Goal: Task Accomplishment & Management: Manage account settings

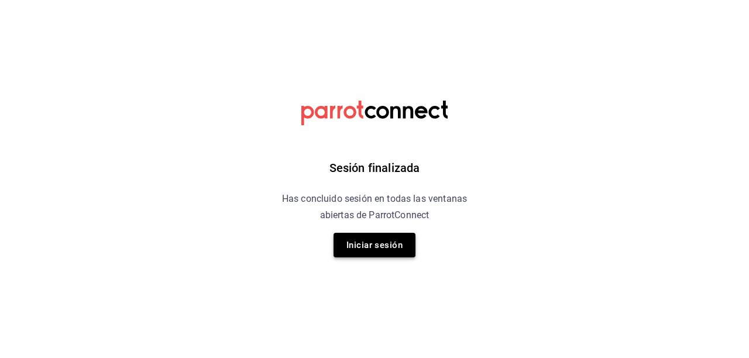
click at [377, 244] on button "Iniciar sesión" at bounding box center [375, 245] width 82 height 25
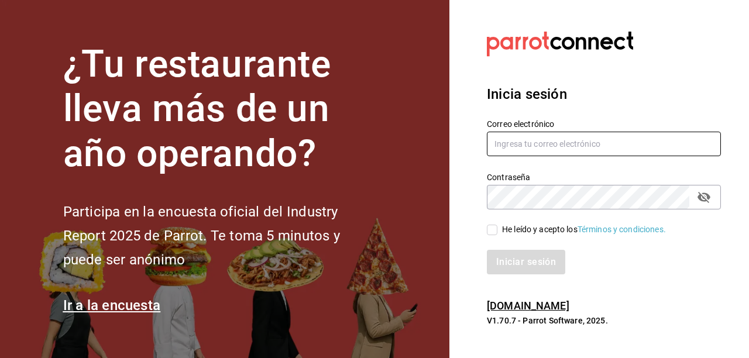
type input "[EMAIL_ADDRESS][DOMAIN_NAME]"
click at [493, 229] on input "He leído y acepto los Términos y condiciones." at bounding box center [492, 230] width 11 height 11
checkbox input "true"
